Goal: Task Accomplishment & Management: Use online tool/utility

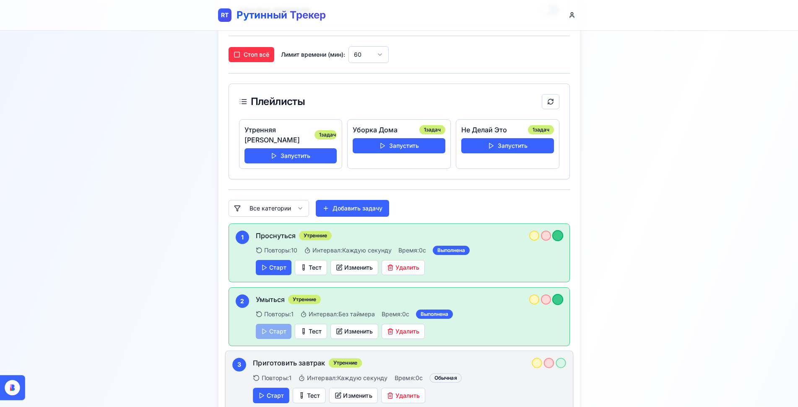
scroll to position [168, 0]
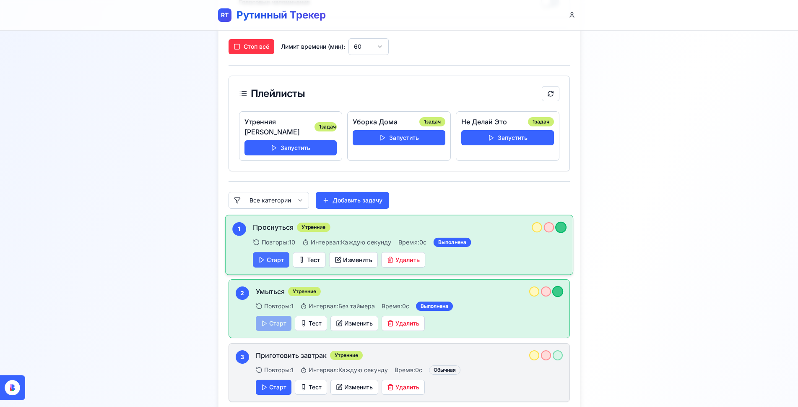
click at [278, 252] on button "Старт" at bounding box center [271, 260] width 37 height 16
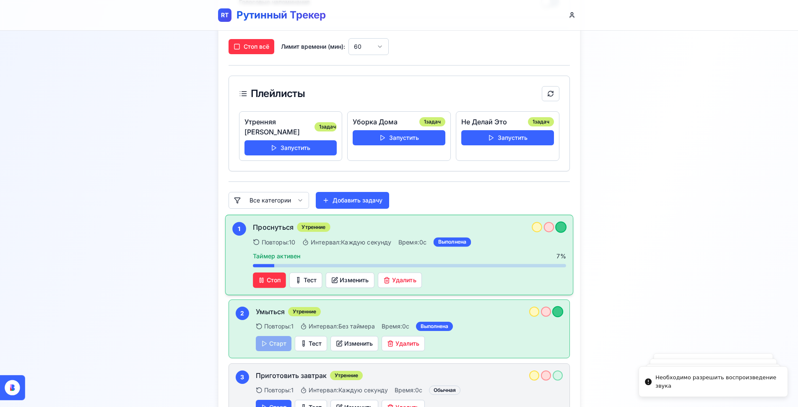
click at [392, 223] on div "Проснуться Утренние Повторы: 10 Интервал: Каждую секунду Время: 0 с Выполнена Т…" at bounding box center [409, 255] width 313 height 66
click at [458, 237] on div "Выполнена" at bounding box center [452, 241] width 38 height 9
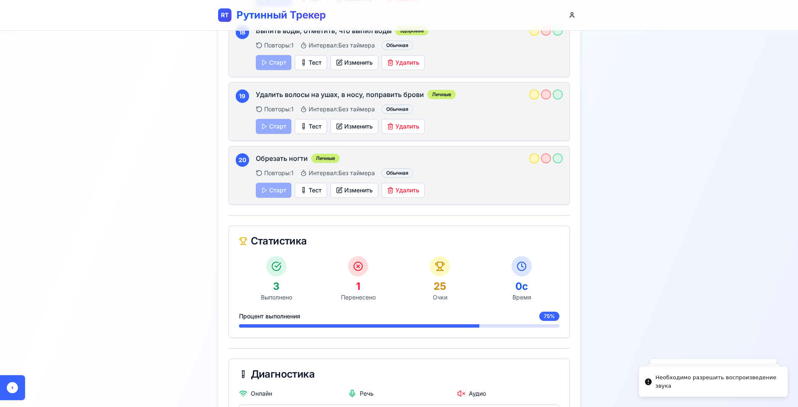
scroll to position [1504, 0]
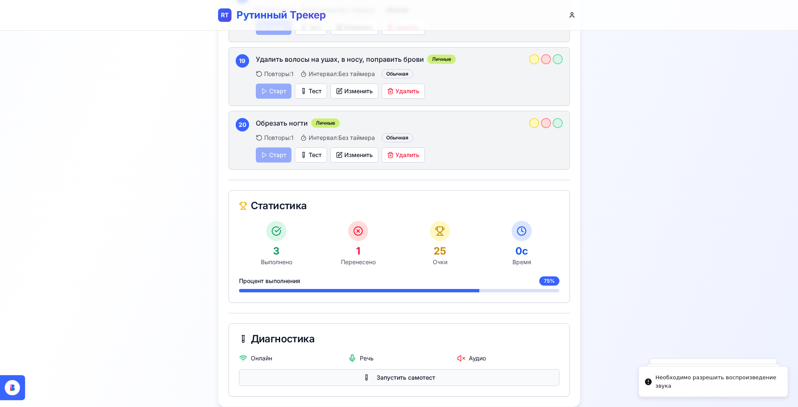
click at [407, 369] on button "Запустить самотест" at bounding box center [399, 377] width 321 height 17
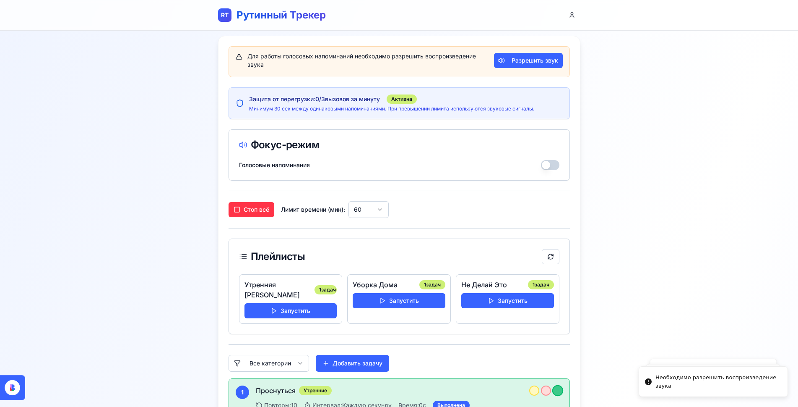
scroll to position [0, 0]
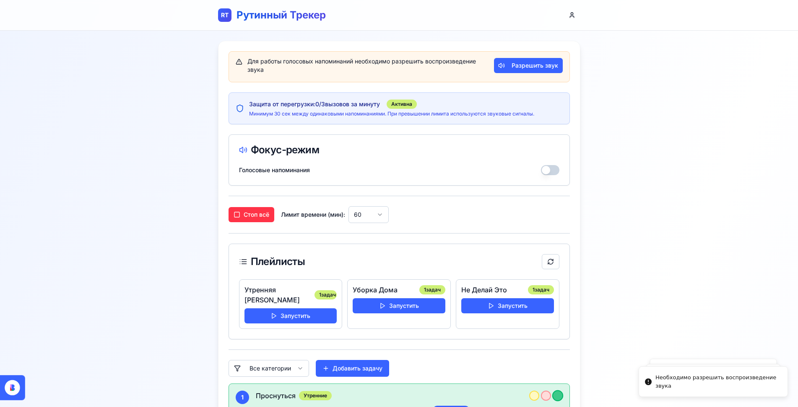
click at [554, 66] on button "Разрешить звук" at bounding box center [528, 65] width 68 height 15
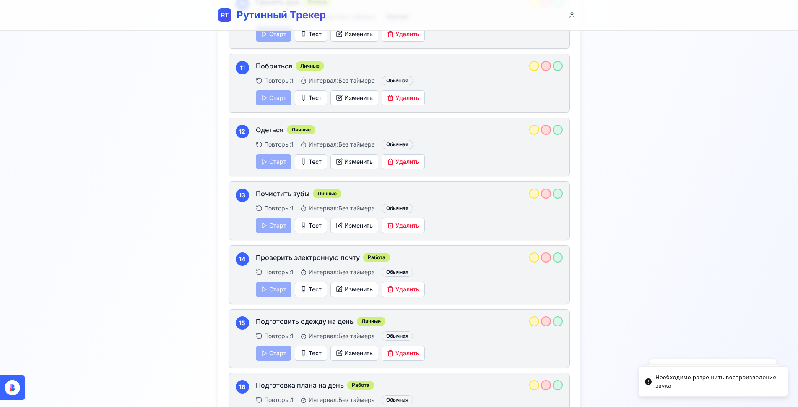
scroll to position [1530, 0]
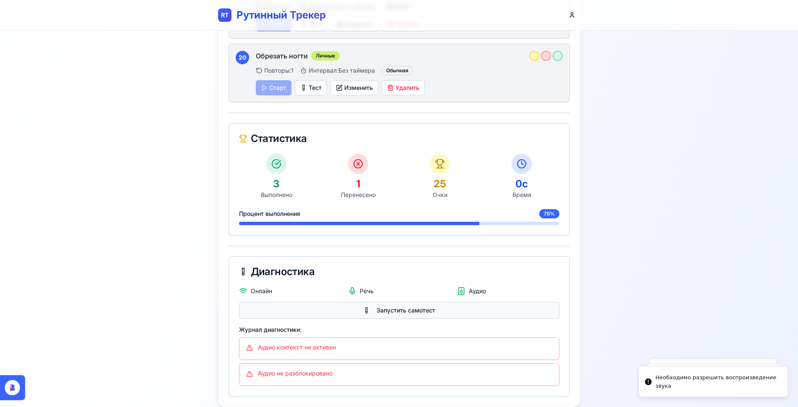
click at [378, 302] on button "Запустить самотест" at bounding box center [399, 310] width 321 height 17
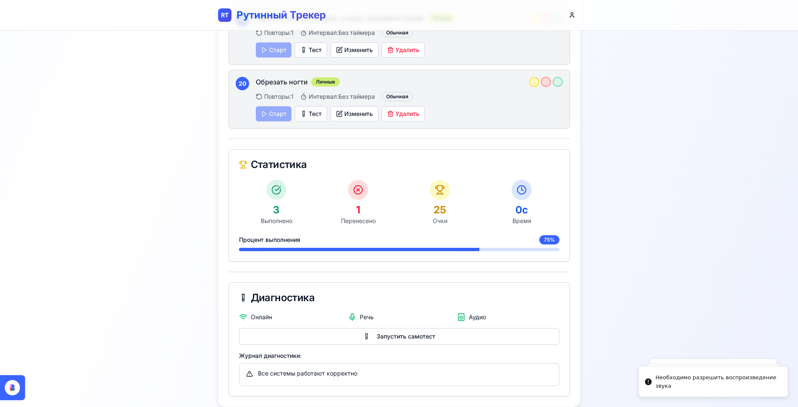
click at [445, 182] on div at bounding box center [440, 190] width 20 height 20
drag, startPoint x: 355, startPoint y: 177, endPoint x: 428, endPoint y: 179, distance: 72.2
click at [412, 180] on div "3 Выполнено 1 Перенесено 25 Очки 0 с Время" at bounding box center [399, 202] width 321 height 45
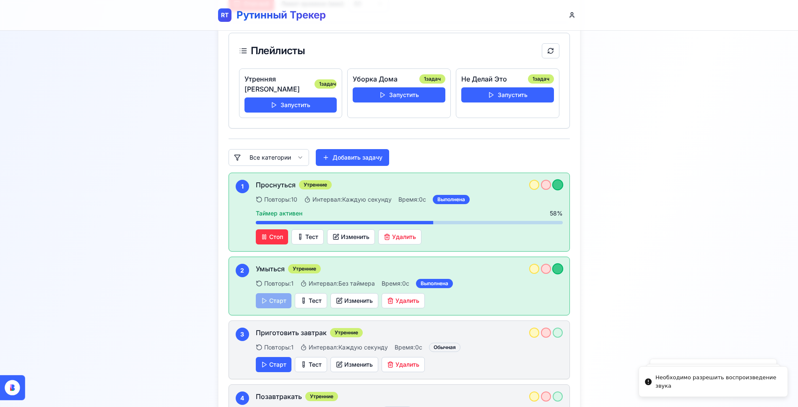
scroll to position [0, 0]
